Goal: Find specific page/section: Find specific page/section

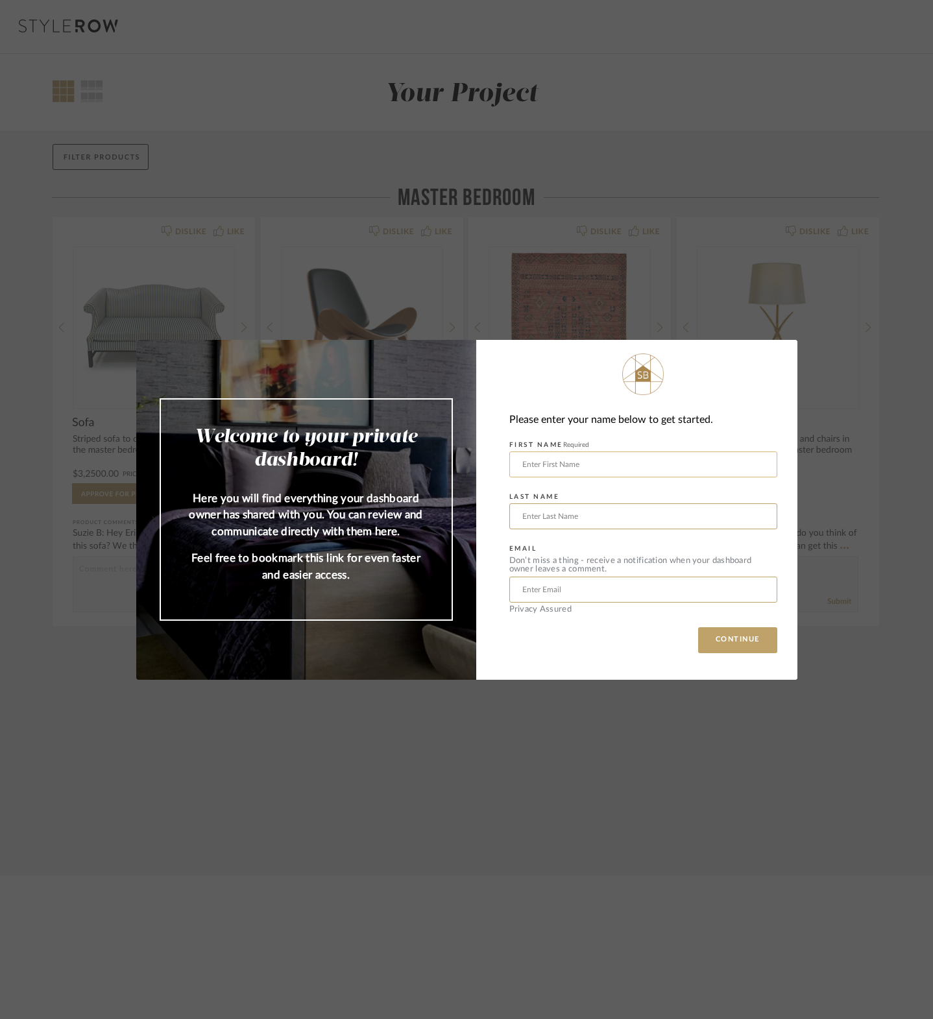
click at [626, 465] on input "text" at bounding box center [643, 464] width 268 height 26
type input "[PERSON_NAME]"
type input "chrisdconnor@gmail.com"
click at [730, 648] on button "CONTINUE" at bounding box center [737, 640] width 79 height 26
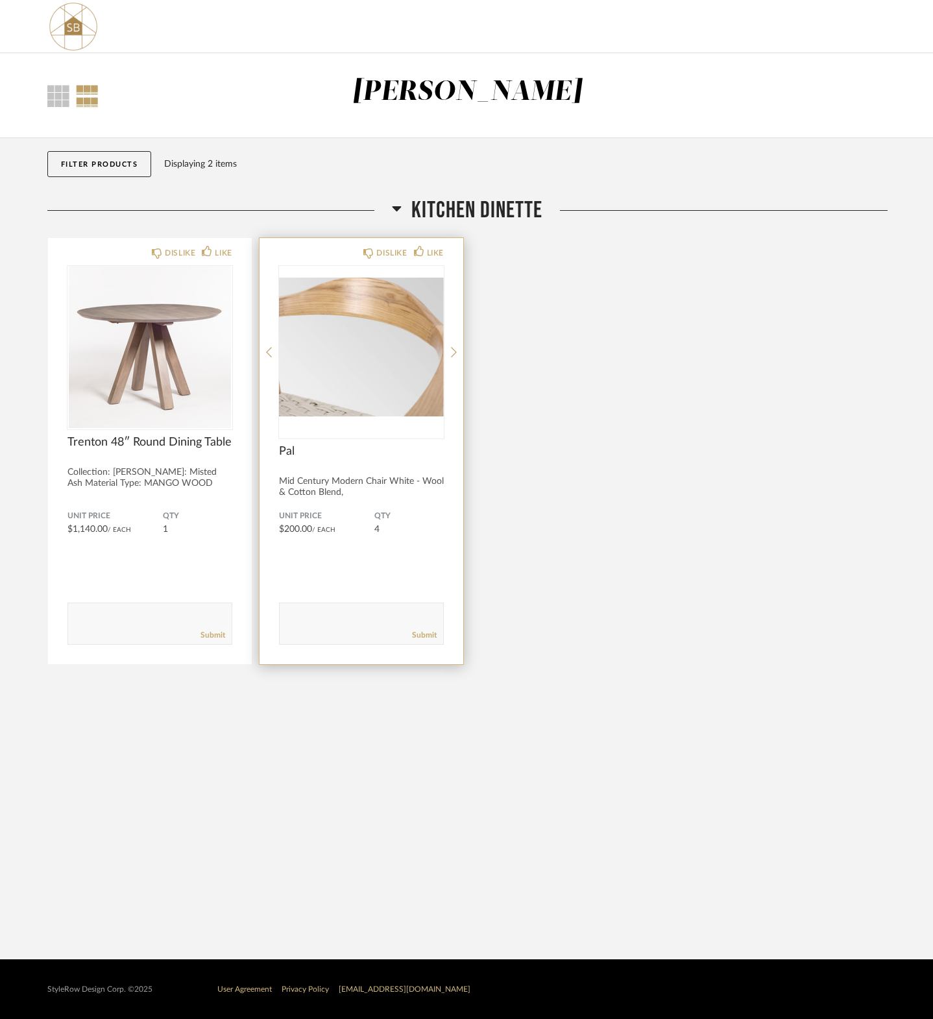
click at [393, 318] on img "0" at bounding box center [361, 347] width 165 height 162
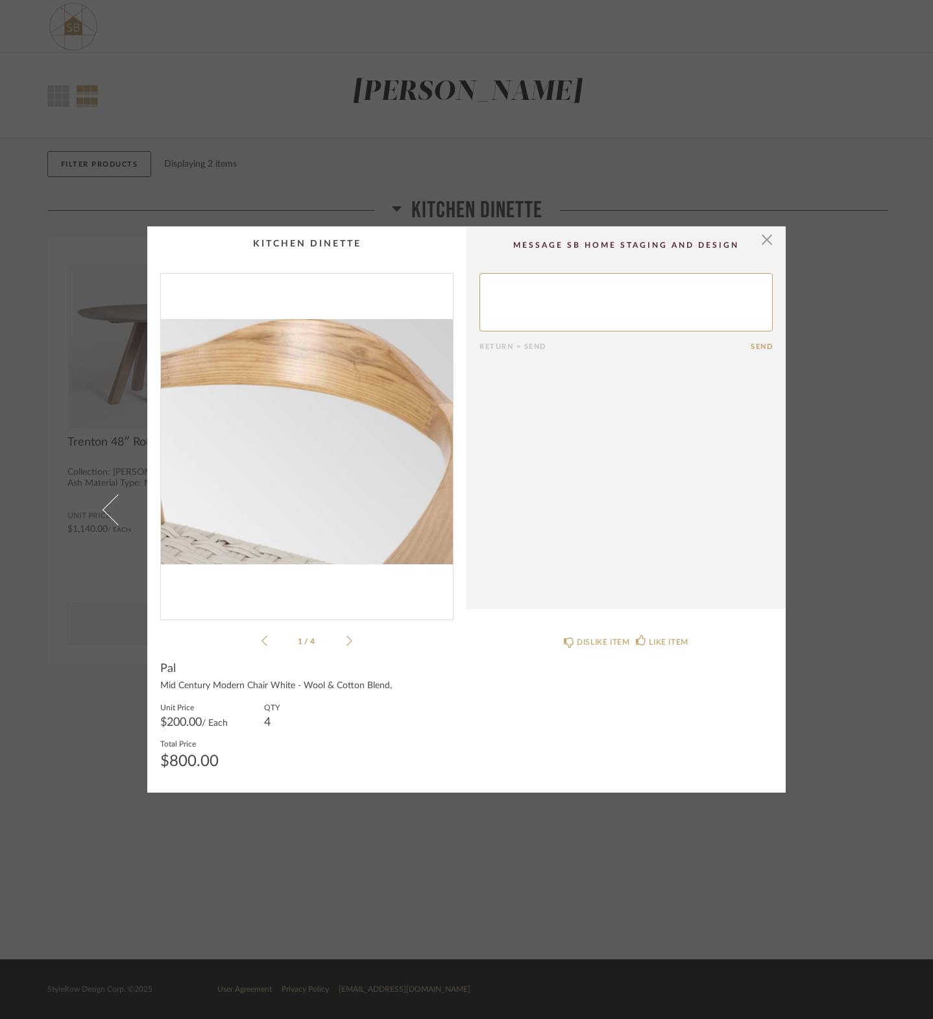
click at [346, 642] on icon at bounding box center [349, 641] width 6 height 12
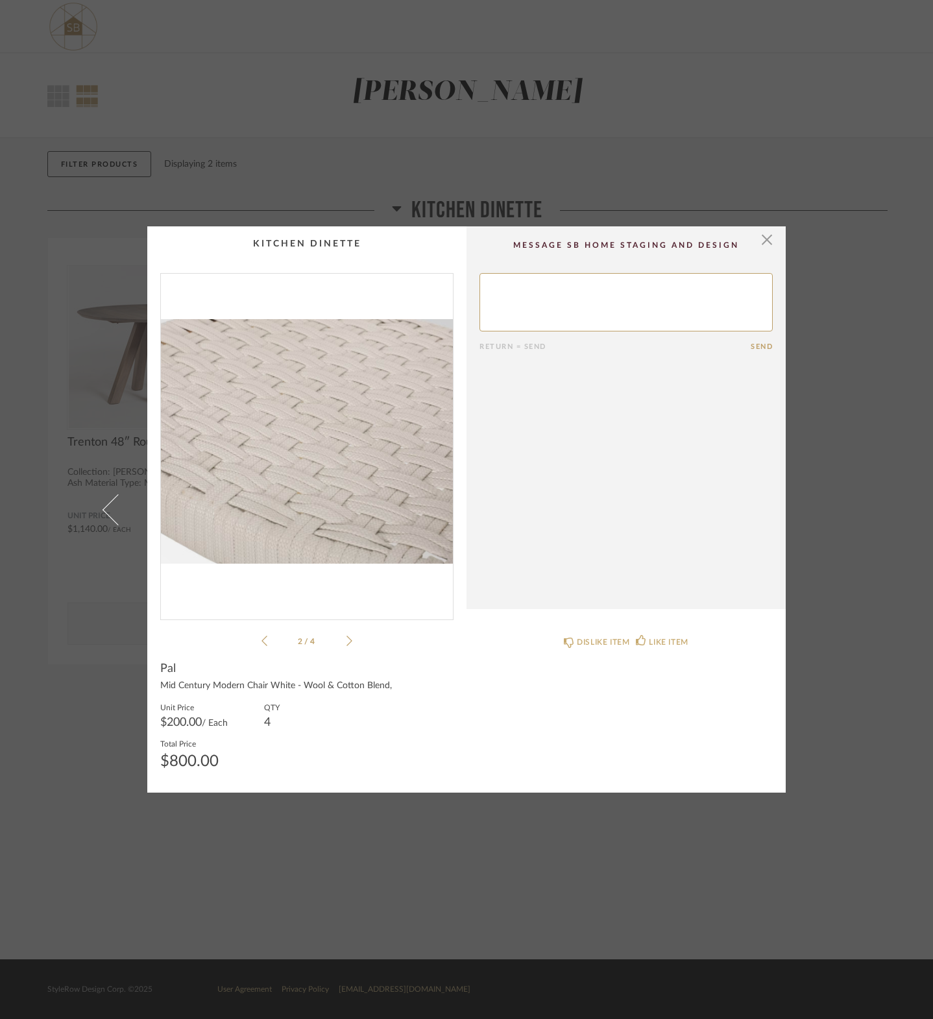
click at [346, 642] on icon at bounding box center [349, 641] width 6 height 12
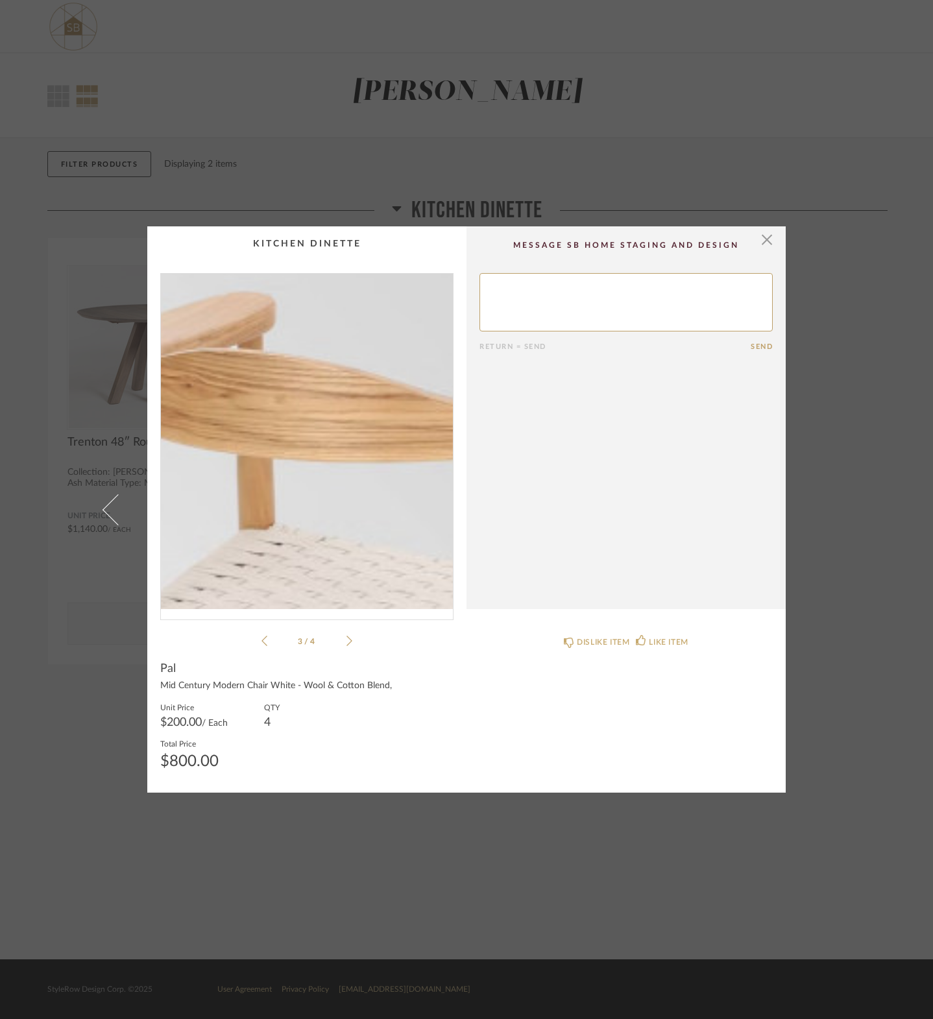
drag, startPoint x: 291, startPoint y: 351, endPoint x: 275, endPoint y: 340, distance: 20.0
click at [275, 340] on img "2" at bounding box center [307, 441] width 292 height 335
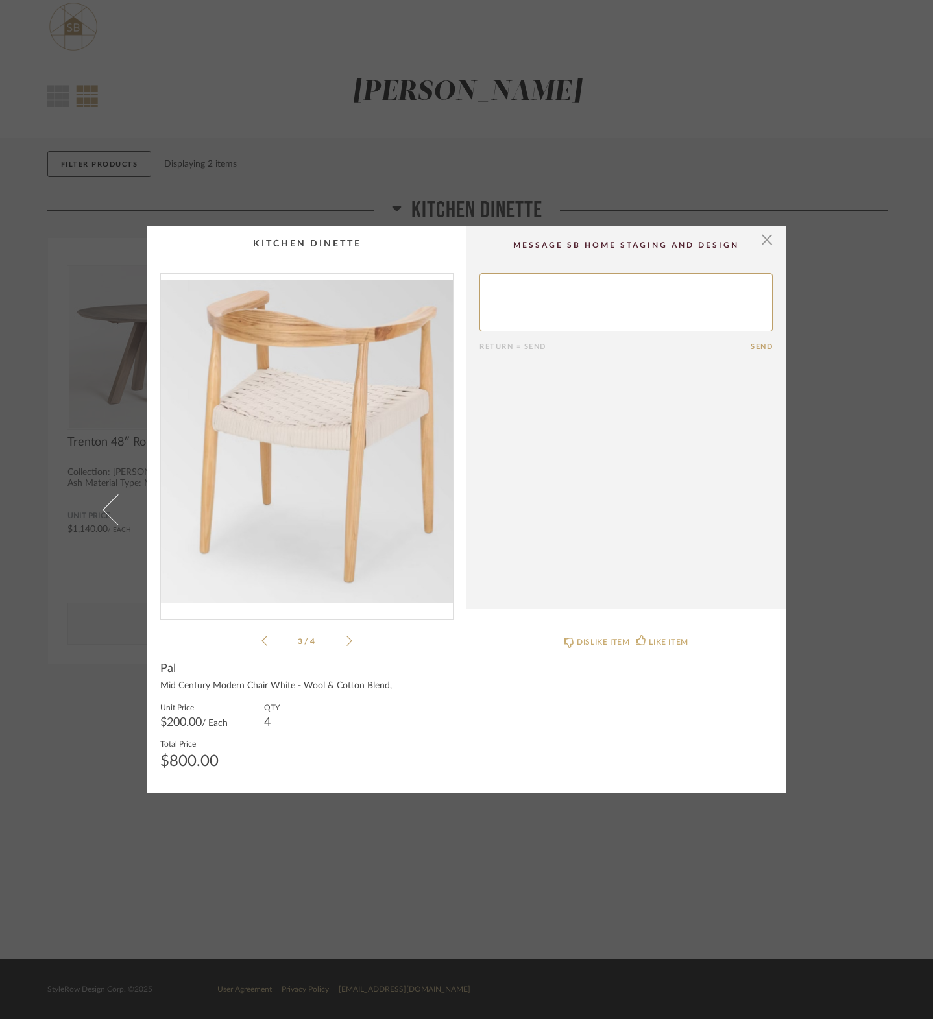
drag, startPoint x: 453, startPoint y: 427, endPoint x: 357, endPoint y: 399, distance: 99.1
click at [357, 399] on img "2" at bounding box center [307, 441] width 292 height 335
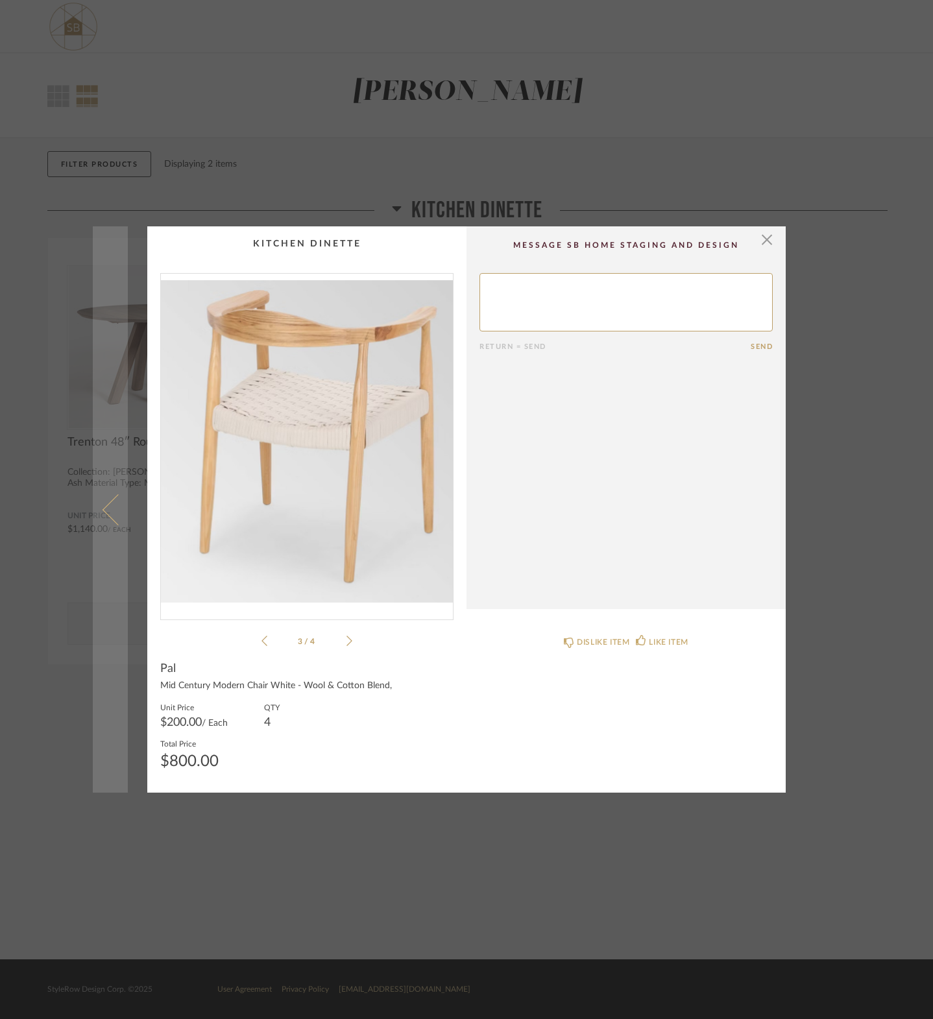
click at [102, 510] on span at bounding box center [117, 508] width 31 height 31
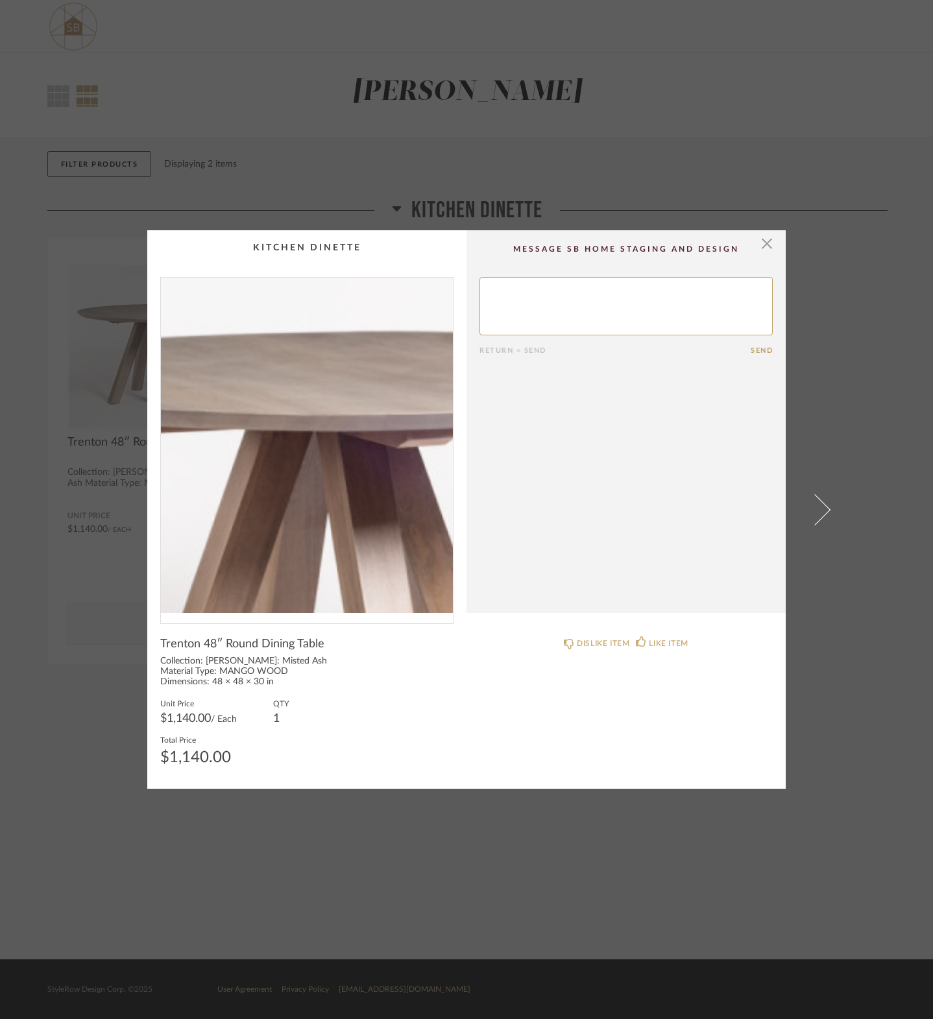
click at [295, 401] on img "0" at bounding box center [307, 445] width 292 height 335
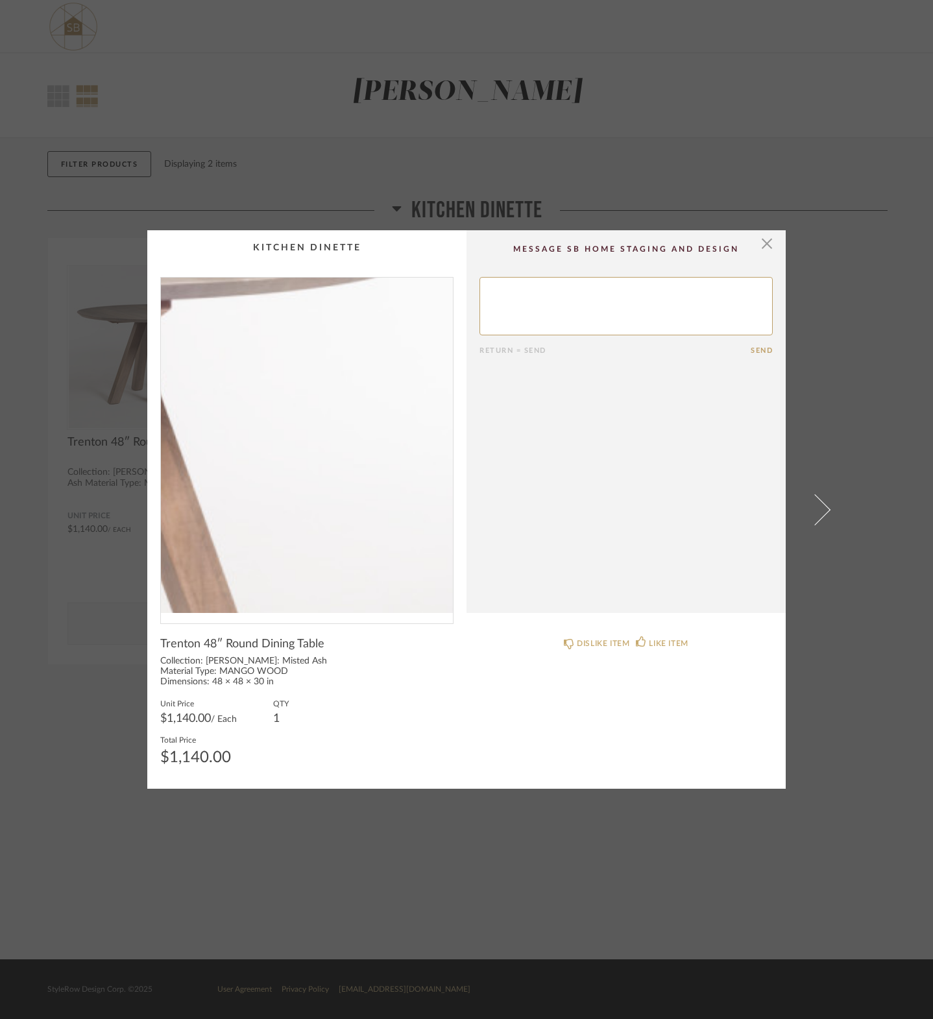
drag, startPoint x: 390, startPoint y: 444, endPoint x: 377, endPoint y: 443, distance: 13.0
click at [377, 443] on img "0" at bounding box center [307, 445] width 292 height 335
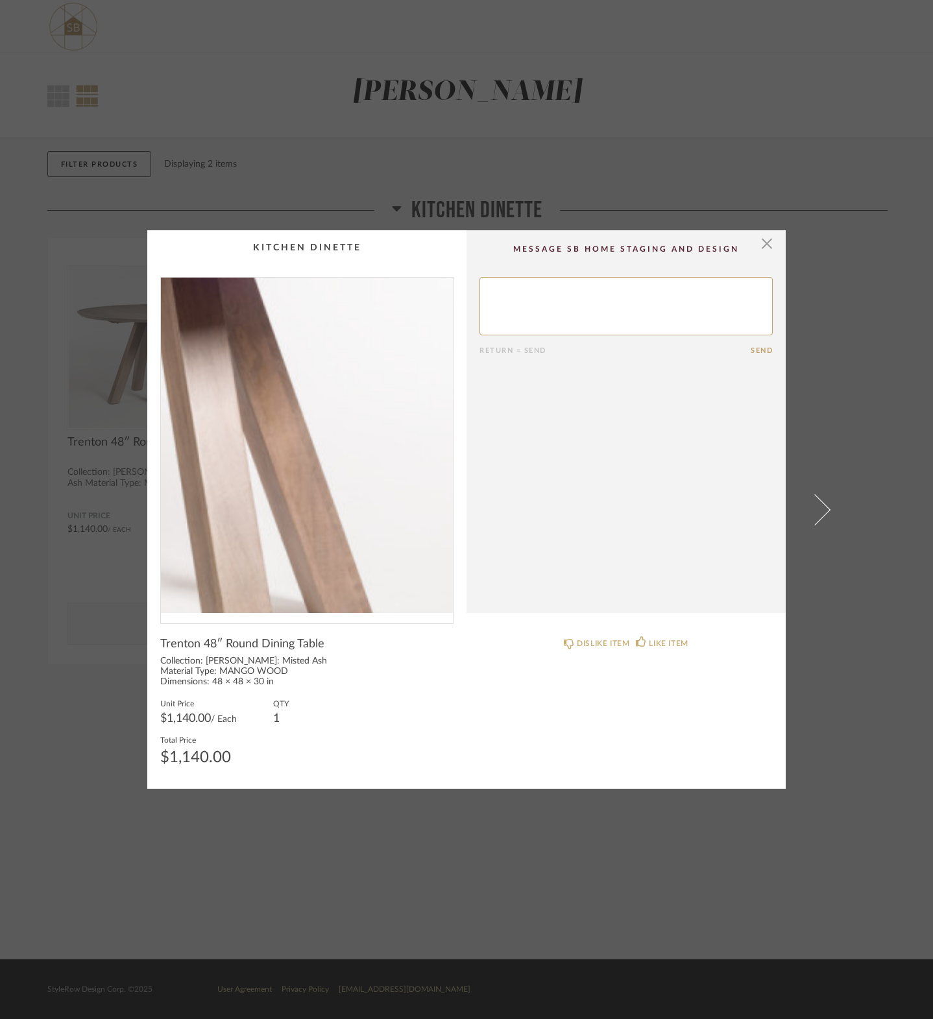
drag, startPoint x: 372, startPoint y: 524, endPoint x: 353, endPoint y: 466, distance: 60.7
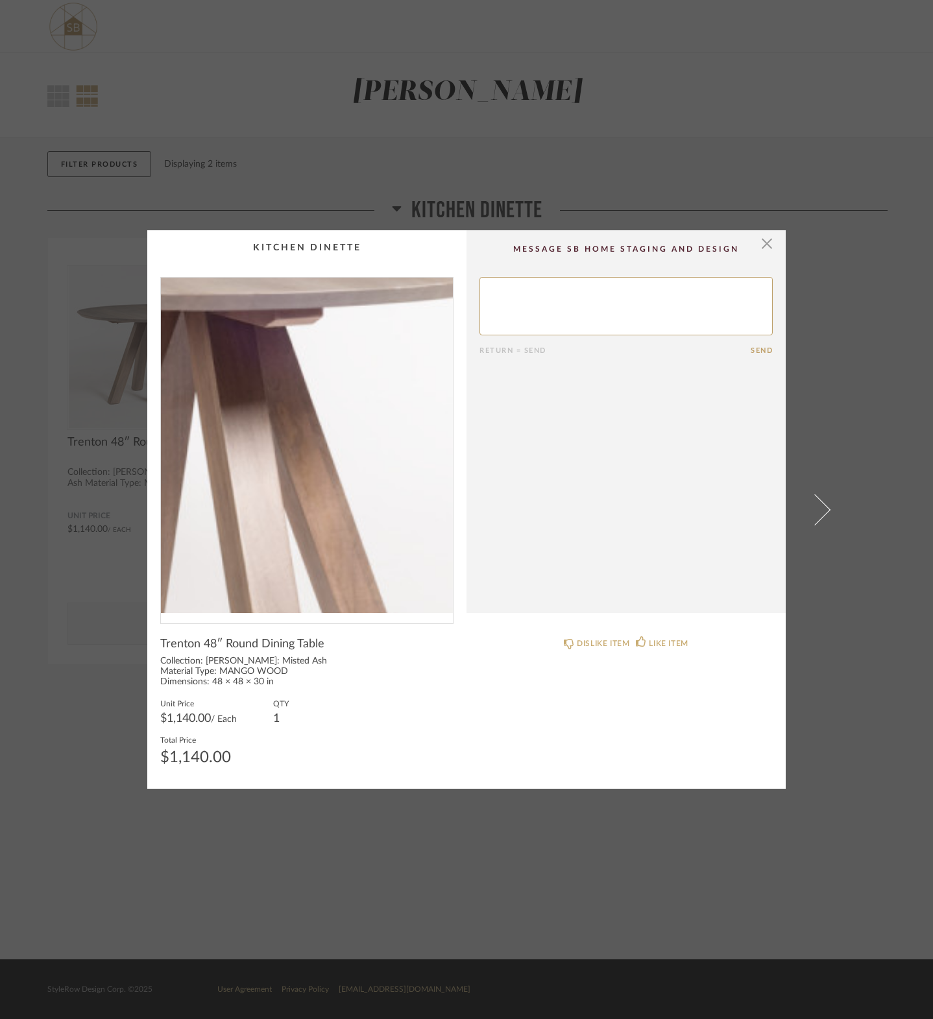
drag, startPoint x: 353, startPoint y: 466, endPoint x: 339, endPoint y: 441, distance: 28.7
click at [339, 441] on img "0" at bounding box center [307, 445] width 292 height 335
